Goal: Task Accomplishment & Management: Complete application form

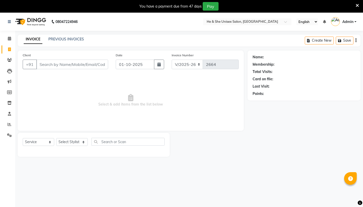
select select "4745"
select select "service"
click at [9, 39] on icon at bounding box center [9, 39] width 3 height 4
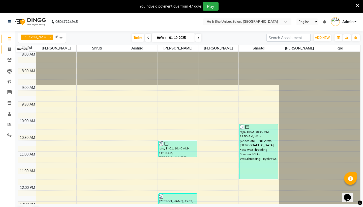
click at [11, 48] on icon at bounding box center [9, 49] width 3 height 4
select select "4745"
select select "service"
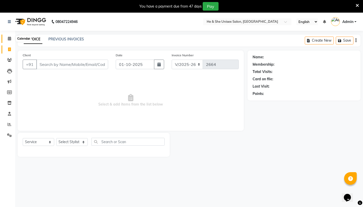
click at [9, 39] on icon at bounding box center [9, 39] width 3 height 4
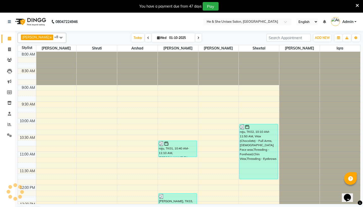
scroll to position [271, 0]
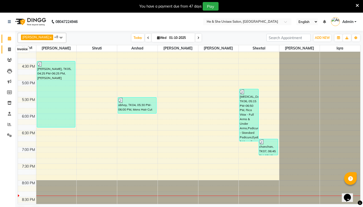
click at [7, 51] on span at bounding box center [9, 50] width 9 height 6
select select "4745"
select select "service"
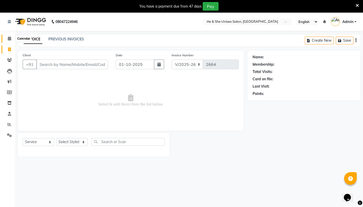
click at [10, 37] on icon at bounding box center [9, 39] width 3 height 4
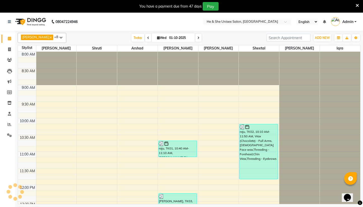
click at [9, 55] on li "Clients" at bounding box center [7, 60] width 15 height 11
click at [10, 49] on icon at bounding box center [9, 49] width 3 height 4
select select "4745"
select select "service"
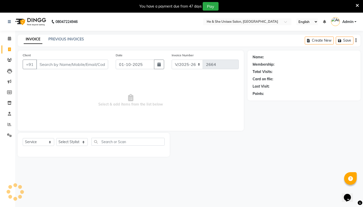
click at [10, 34] on li "Calendar" at bounding box center [7, 38] width 15 height 11
click at [10, 39] on icon at bounding box center [9, 39] width 3 height 4
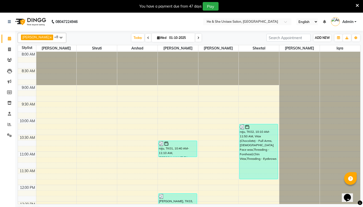
click at [322, 38] on span "ADD NEW" at bounding box center [322, 38] width 15 height 4
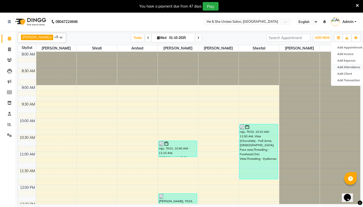
click at [337, 69] on link "Add Attendance" at bounding box center [351, 67] width 40 height 7
select select "A"
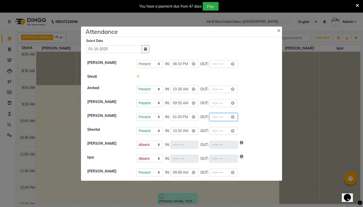
click at [209, 117] on input "time" at bounding box center [223, 117] width 28 height 8
click at [231, 122] on li "[PERSON_NAME] Present Absent Late Half Day Weekly Off IN: 13:00 OUT:" at bounding box center [181, 117] width 199 height 14
click at [209, 117] on input "time" at bounding box center [223, 117] width 28 height 8
click at [254, 128] on div "Present Absent Late Half Day Weekly Off IN: 10:30 OUT:" at bounding box center [206, 131] width 140 height 8
click at [209, 117] on input "time" at bounding box center [223, 117] width 28 height 8
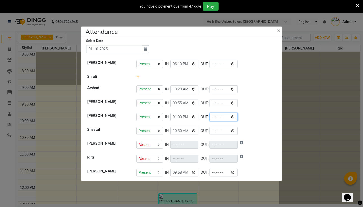
type input "20:00"
click at [235, 115] on div "Present Absent Late Half Day Weekly Off IN: 13:00 OUT: 20:00" at bounding box center [206, 117] width 140 height 8
select select "A"
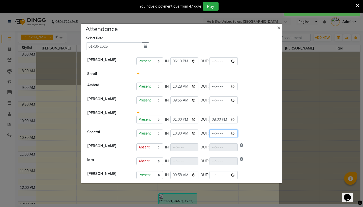
click at [209, 134] on input "time" at bounding box center [223, 133] width 28 height 8
type input "20:00"
click at [232, 131] on div "Present Absent Late Half Day Weekly Off IN: 10:30 OUT: 20:00" at bounding box center [206, 133] width 140 height 8
select select "A"
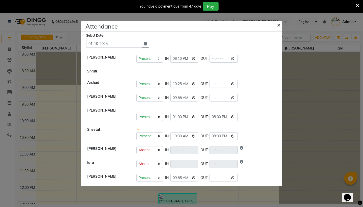
click at [278, 25] on span "×" at bounding box center [279, 25] width 4 height 8
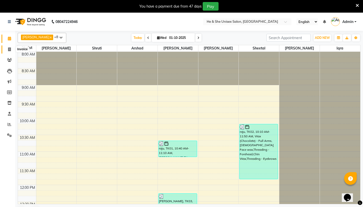
click at [11, 49] on span at bounding box center [9, 50] width 9 height 6
select select "service"
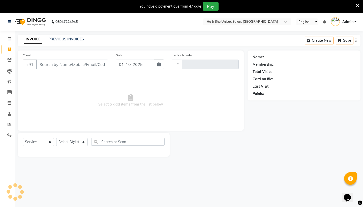
type input "2664"
select select "4745"
click at [10, 38] on icon at bounding box center [9, 39] width 3 height 4
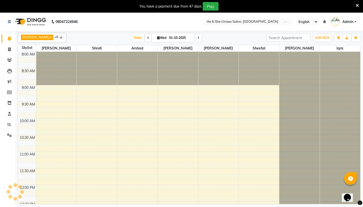
scroll to position [271, 0]
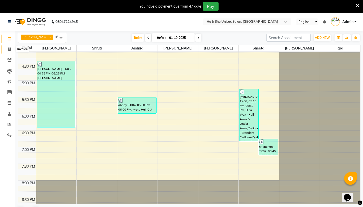
click at [10, 51] on span at bounding box center [9, 50] width 9 height 6
select select "4745"
select select "service"
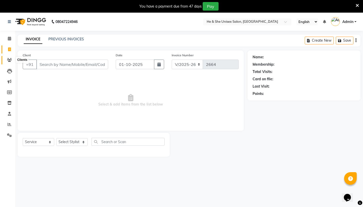
click at [9, 59] on icon at bounding box center [9, 60] width 5 height 4
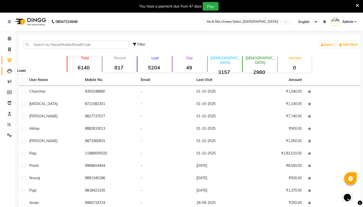
click at [9, 69] on icon at bounding box center [9, 71] width 5 height 5
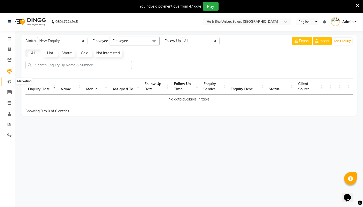
click at [10, 82] on icon at bounding box center [10, 81] width 4 height 4
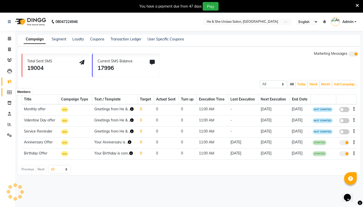
click at [11, 94] on span at bounding box center [9, 92] width 9 height 6
select select
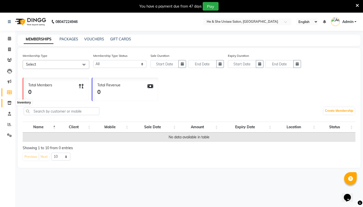
click at [10, 100] on span at bounding box center [9, 103] width 9 height 6
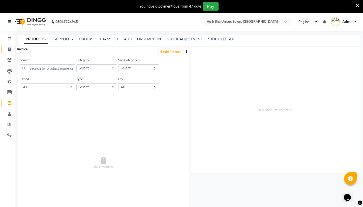
click at [7, 50] on span at bounding box center [9, 50] width 9 height 6
select select "service"
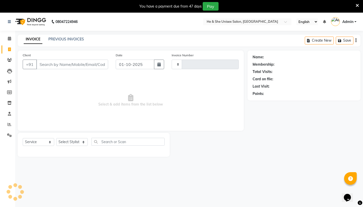
type input "2664"
select select "4745"
click at [357, 4] on icon at bounding box center [357, 5] width 3 height 5
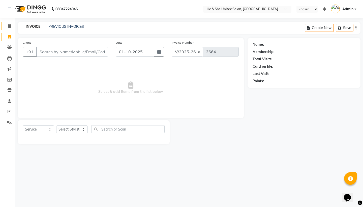
click at [9, 22] on link "Calendar" at bounding box center [8, 26] width 12 height 8
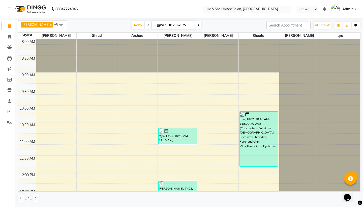
click at [359, 24] on button "Toggle Dropdown" at bounding box center [356, 25] width 8 height 7
click at [357, 24] on icon "button" at bounding box center [355, 25] width 3 height 3
click at [357, 25] on icon "button" at bounding box center [355, 25] width 3 height 3
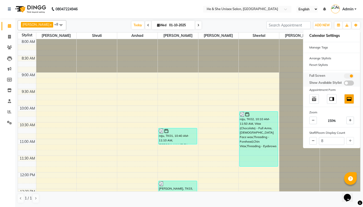
click at [351, 75] on span at bounding box center [349, 75] width 10 height 5
click at [344, 77] on input "checkbox" at bounding box center [344, 77] width 0 height 0
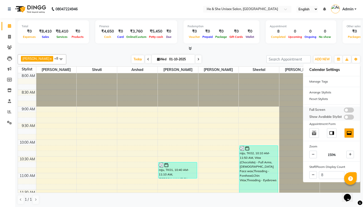
click at [346, 109] on span at bounding box center [349, 109] width 10 height 5
click at [344, 111] on input "checkbox" at bounding box center [344, 111] width 0 height 0
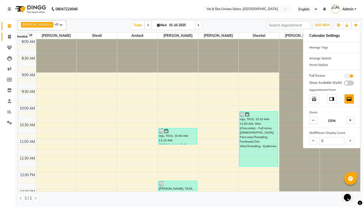
click at [9, 36] on icon at bounding box center [9, 37] width 3 height 4
select select "4745"
select select "service"
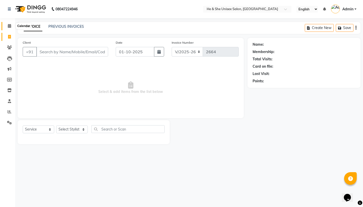
click at [11, 25] on icon at bounding box center [9, 26] width 3 height 4
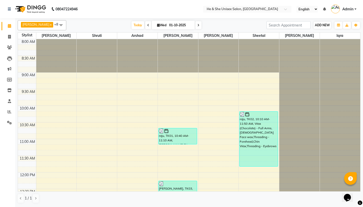
click at [317, 23] on button "ADD NEW Toggle Dropdown" at bounding box center [322, 25] width 17 height 7
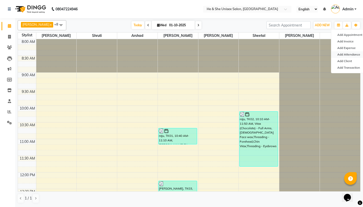
click at [347, 56] on link "Add Attendance" at bounding box center [351, 54] width 40 height 7
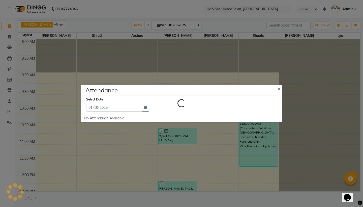
select select "A"
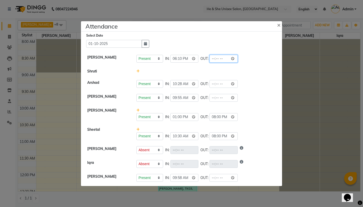
click at [209, 60] on input "time" at bounding box center [223, 59] width 28 height 8
click at [211, 57] on input "time" at bounding box center [223, 59] width 28 height 8
type input "22:00"
click at [239, 62] on div "Present Absent Late Half Day Weekly Off IN: 18:10 OUT: 22:00" at bounding box center [206, 59] width 140 height 8
select select "A"
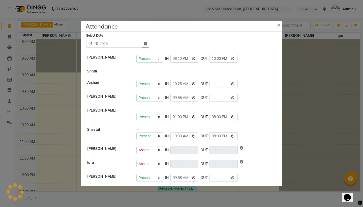
select select "A"
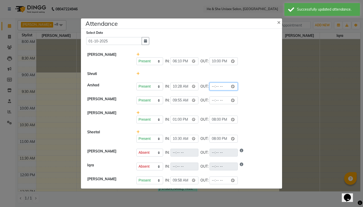
click at [211, 88] on input "time" at bounding box center [223, 86] width 28 height 8
click at [209, 88] on input "time" at bounding box center [223, 86] width 28 height 8
click at [220, 115] on div "Present Absent Late Half Day Weekly Off IN: 13:00 OUT: 20:00" at bounding box center [206, 116] width 147 height 13
click at [214, 88] on input "time" at bounding box center [223, 86] width 28 height 8
type input "21:11"
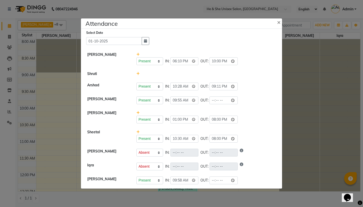
click at [226, 89] on div "Present Absent Late Half Day Weekly Off IN: 10:28 OUT: 21:11" at bounding box center [206, 86] width 140 height 8
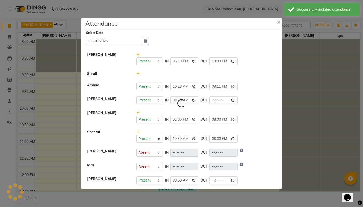
select select "A"
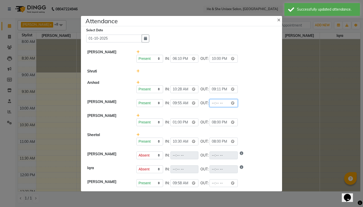
click at [209, 104] on input "time" at bounding box center [223, 103] width 28 height 8
type input "22:00"
click at [228, 102] on div "Present Absent Late Half Day Weekly Off IN: 09:55 OUT: 22:00" at bounding box center [206, 103] width 140 height 8
select select "A"
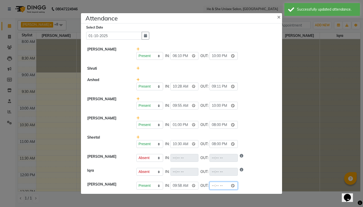
click at [209, 184] on input "time" at bounding box center [223, 186] width 28 height 8
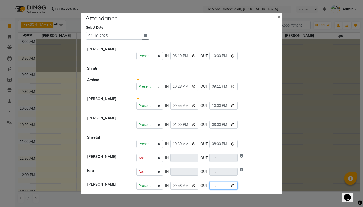
click at [209, 184] on input "time" at bounding box center [223, 186] width 28 height 8
click at [209, 185] on input "time" at bounding box center [223, 186] width 28 height 8
click at [209, 186] on input "time" at bounding box center [223, 186] width 28 height 8
click at [213, 186] on input "time" at bounding box center [223, 186] width 28 height 8
click at [209, 186] on input "time" at bounding box center [223, 186] width 28 height 8
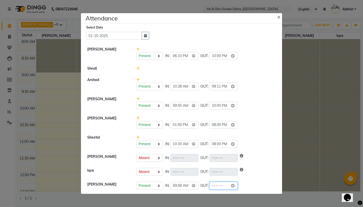
click at [213, 186] on input "time" at bounding box center [223, 186] width 28 height 8
click at [219, 185] on input "time" at bounding box center [223, 186] width 28 height 8
type input "21:30"
click at [236, 176] on li "Iqra Present Absent Late Half Day Weekly Off IN: OUT:" at bounding box center [181, 172] width 199 height 14
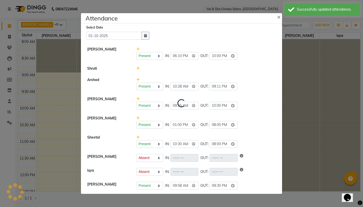
select select "A"
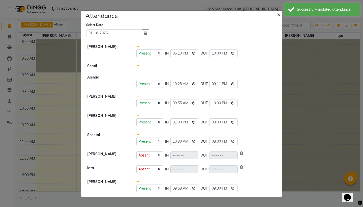
click at [279, 14] on span "×" at bounding box center [279, 14] width 4 height 8
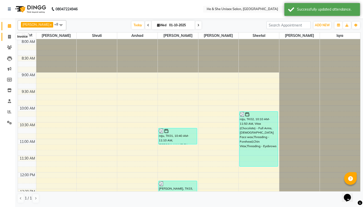
click at [7, 34] on span at bounding box center [9, 37] width 9 height 6
select select "service"
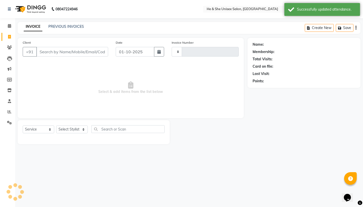
type input "2664"
select select "4745"
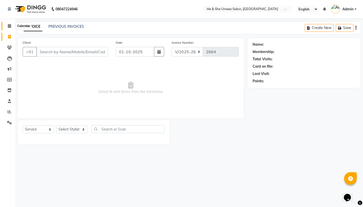
click at [12, 27] on span at bounding box center [9, 26] width 9 height 6
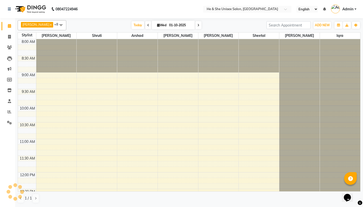
scroll to position [271, 0]
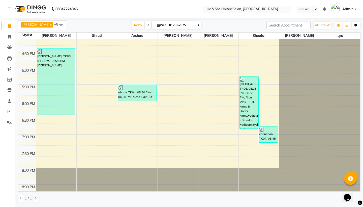
click at [352, 23] on button "Toggle Dropdown" at bounding box center [356, 25] width 8 height 7
click at [356, 25] on icon "button" at bounding box center [355, 25] width 3 height 3
click at [6, 37] on span at bounding box center [9, 37] width 9 height 6
select select "service"
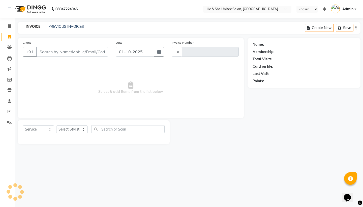
type input "2664"
select select "4745"
click at [11, 50] on span at bounding box center [9, 48] width 9 height 6
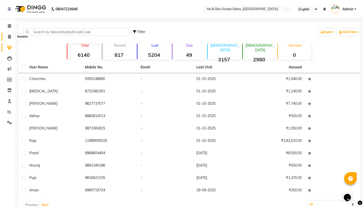
click at [11, 35] on icon at bounding box center [9, 37] width 3 height 4
select select "4745"
select select "service"
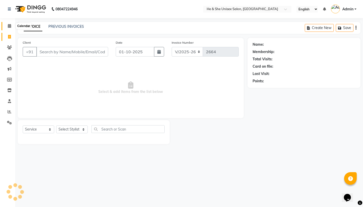
click at [10, 27] on icon at bounding box center [9, 26] width 3 height 4
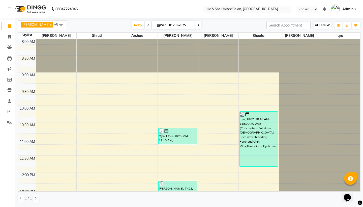
click at [327, 25] on span "ADD NEW" at bounding box center [322, 25] width 15 height 4
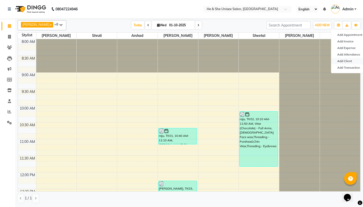
click at [341, 64] on link "Add Client" at bounding box center [351, 61] width 40 height 7
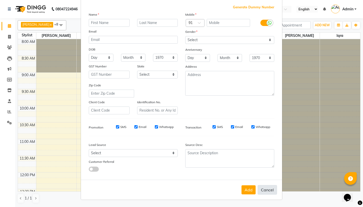
scroll to position [26, 0]
click at [267, 191] on button "Cancel" at bounding box center [267, 190] width 19 height 10
select select
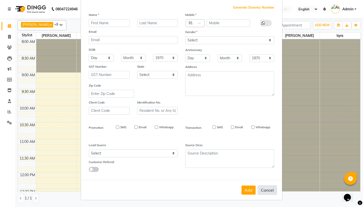
select select
checkbox input "false"
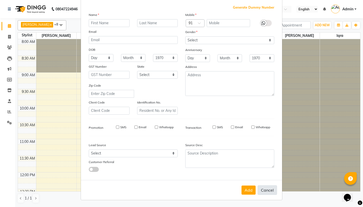
checkbox input "false"
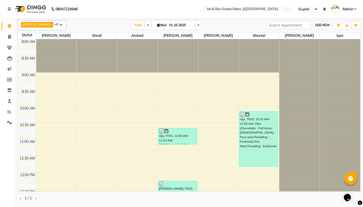
click at [326, 26] on span "ADD NEW" at bounding box center [322, 25] width 15 height 4
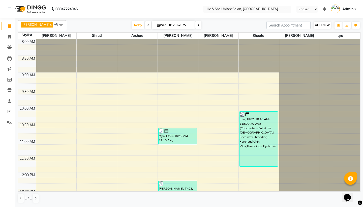
click at [319, 24] on span "ADD NEW" at bounding box center [322, 25] width 15 height 4
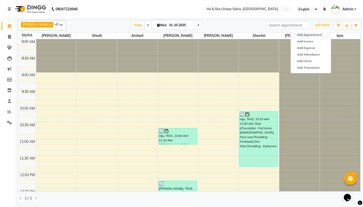
click at [304, 33] on button "Add Appointment" at bounding box center [311, 35] width 40 height 7
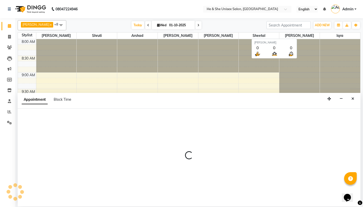
select select "540"
select select "tentative"
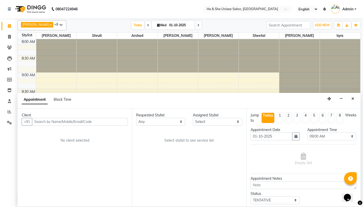
click at [314, 117] on li "5" at bounding box center [314, 117] width 7 height 11
type input "[DATE]"
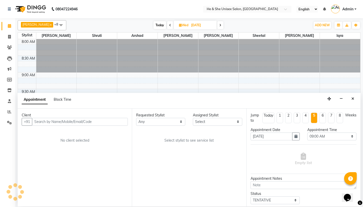
scroll to position [280, 0]
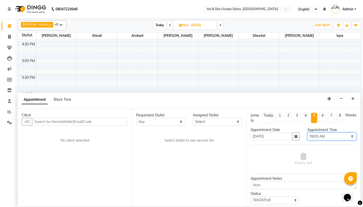
select select "660"
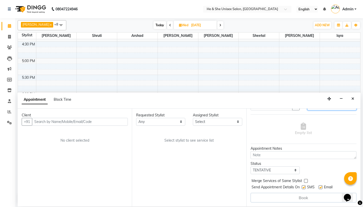
scroll to position [30, 0]
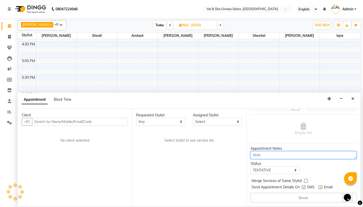
click at [268, 156] on textarea at bounding box center [304, 155] width 106 height 8
type textarea "[PERSON_NAME]"
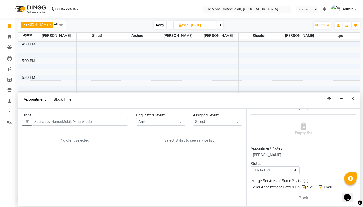
drag, startPoint x: 256, startPoint y: 163, endPoint x: 292, endPoint y: 163, distance: 35.8
click at [292, 163] on div "Status" at bounding box center [275, 163] width 49 height 5
select select "confirm booking"
click at [305, 181] on label at bounding box center [306, 181] width 4 height 4
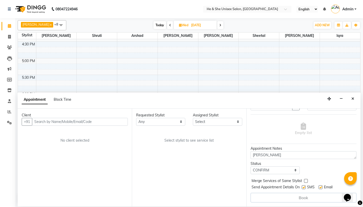
click at [305, 181] on input "checkbox" at bounding box center [305, 180] width 3 height 3
checkbox input "true"
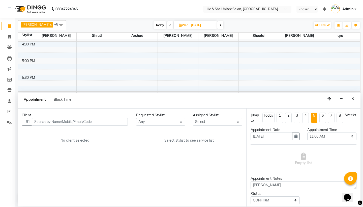
click at [268, 173] on div "Empty list" at bounding box center [304, 158] width 106 height 29
click at [272, 177] on div "Appointment Notes" at bounding box center [304, 178] width 106 height 5
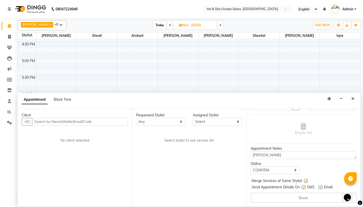
scroll to position [30, 0]
click at [270, 158] on textarea "[PERSON_NAME]" at bounding box center [304, 155] width 106 height 8
type textarea "K"
type textarea "Smoothning"
drag, startPoint x: 257, startPoint y: 157, endPoint x: 260, endPoint y: 141, distance: 15.9
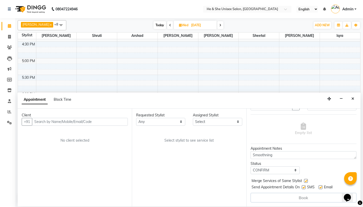
click at [260, 141] on div "Empty list" at bounding box center [304, 128] width 106 height 29
select select "28381"
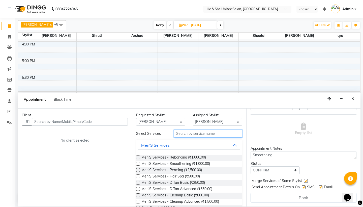
click at [189, 135] on input "text" at bounding box center [208, 134] width 68 height 8
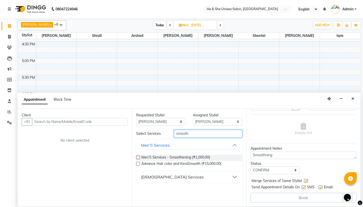
type input "smooth"
click at [141, 163] on div "Advance Hair color and KeraSmooth (₹15,000.00)" at bounding box center [189, 164] width 106 height 6
click at [139, 163] on label at bounding box center [138, 164] width 4 height 4
click at [139, 163] on input "checkbox" at bounding box center [137, 163] width 3 height 3
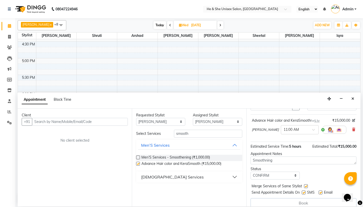
checkbox input "false"
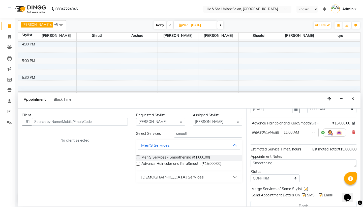
scroll to position [28, 0]
click at [49, 122] on input "text" at bounding box center [80, 122] width 96 height 8
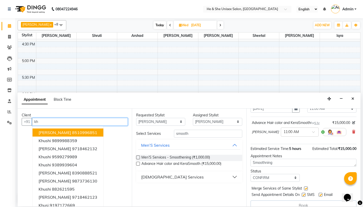
type input "k"
type input "l"
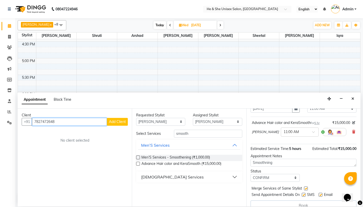
type input "7827472648"
click at [120, 123] on span "Add Client" at bounding box center [117, 121] width 17 height 5
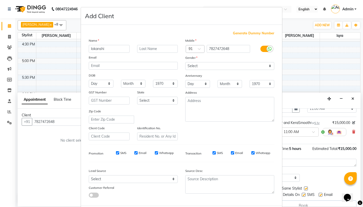
type input "lokanshi"
type input "[PERSON_NAME]"
select select "[DEMOGRAPHIC_DATA]"
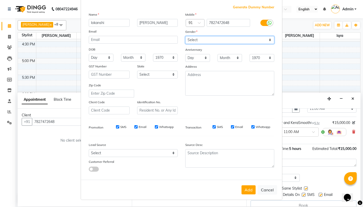
scroll to position [26, 0]
click at [246, 190] on button "Add" at bounding box center [249, 189] width 14 height 9
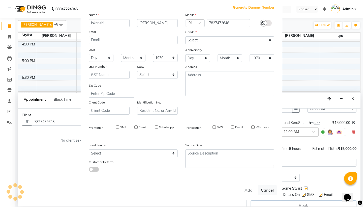
select select
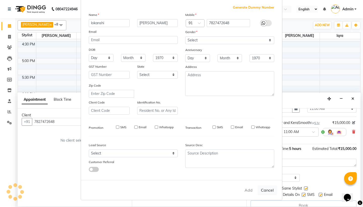
select select
checkbox input "false"
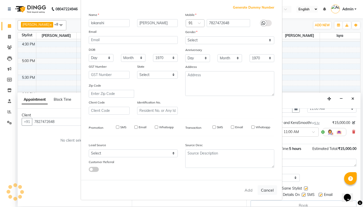
checkbox input "false"
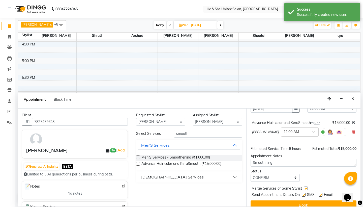
scroll to position [0, 0]
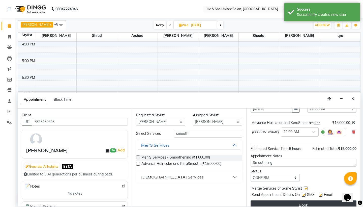
click at [273, 203] on button "Book" at bounding box center [304, 204] width 106 height 9
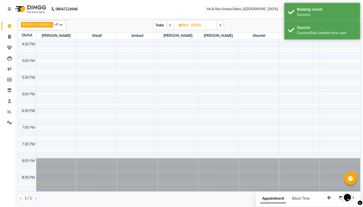
click at [271, 198] on span "Appointment" at bounding box center [273, 198] width 26 height 9
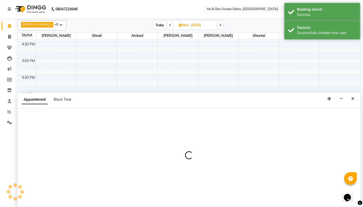
select select "tentative"
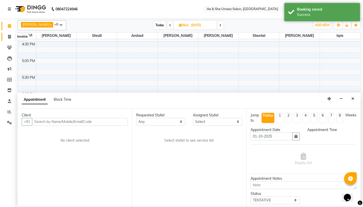
click at [11, 35] on span at bounding box center [9, 37] width 9 height 6
select select "service"
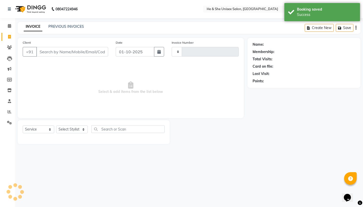
type input "2664"
select select "4745"
click at [12, 23] on span at bounding box center [9, 26] width 9 height 6
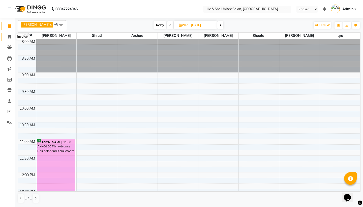
click at [8, 36] on icon at bounding box center [9, 37] width 3 height 4
select select "service"
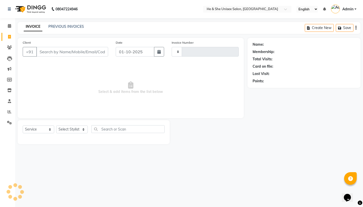
type input "2664"
select select "4745"
click at [9, 23] on span at bounding box center [9, 26] width 9 height 6
